Goal: Navigation & Orientation: Find specific page/section

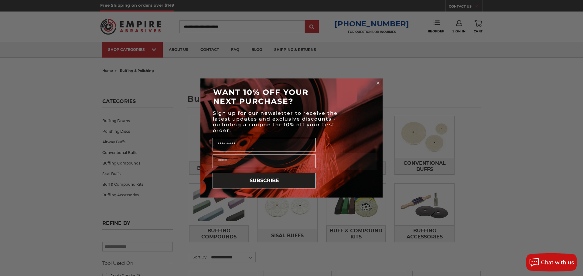
click at [377, 83] on circle "Close dialog" at bounding box center [378, 83] width 6 height 6
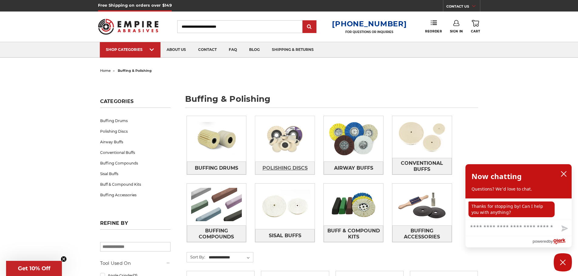
click at [283, 168] on span "Polishing Discs" at bounding box center [284, 168] width 45 height 10
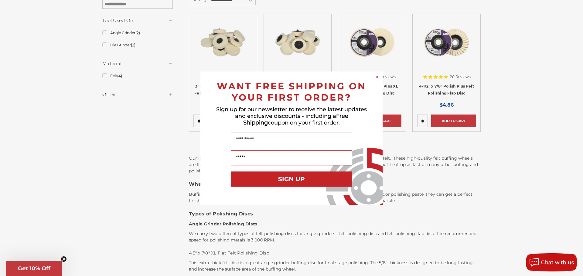
scroll to position [121, 0]
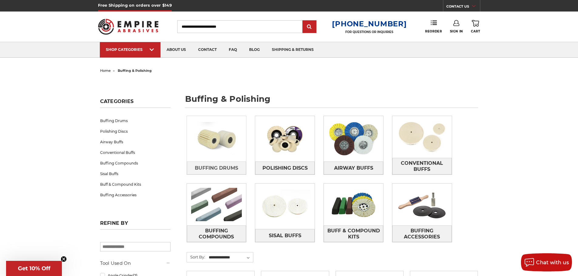
click at [218, 146] on img at bounding box center [216, 139] width 59 height 42
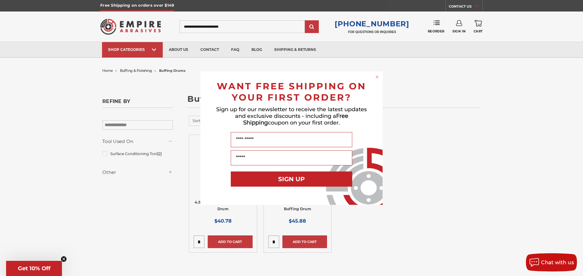
click at [376, 76] on circle "Close dialog" at bounding box center [377, 77] width 6 height 6
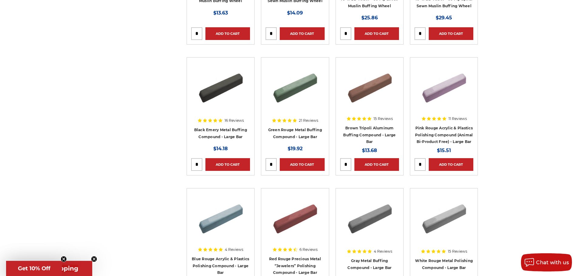
scroll to position [1437, 0]
